Goal: Check status: Check status

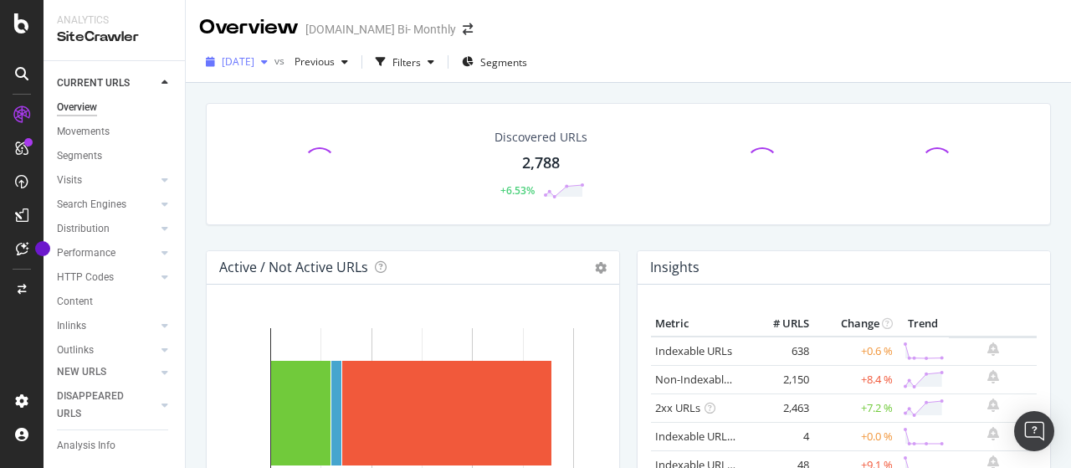
click at [254, 61] on span "[DATE]" at bounding box center [238, 61] width 33 height 14
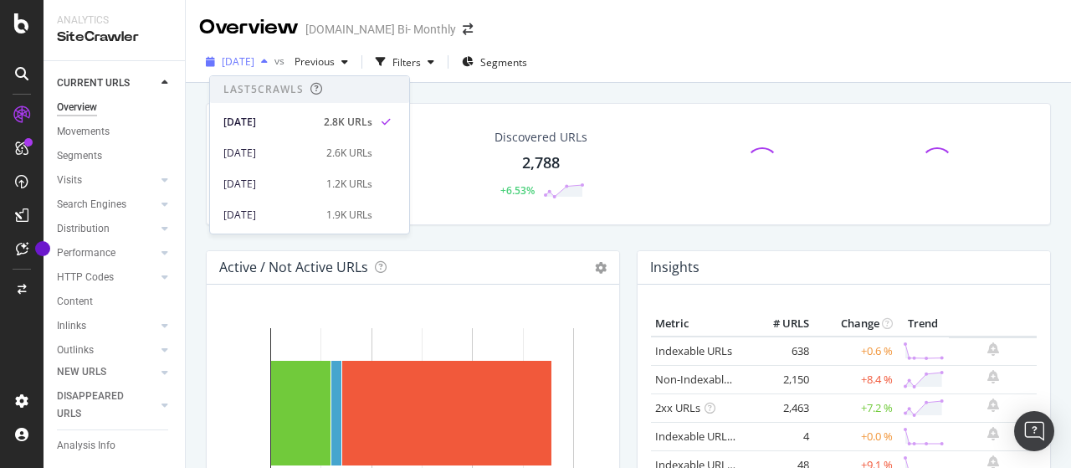
click at [254, 61] on span "[DATE]" at bounding box center [238, 61] width 33 height 14
